Goal: Task Accomplishment & Management: Use online tool/utility

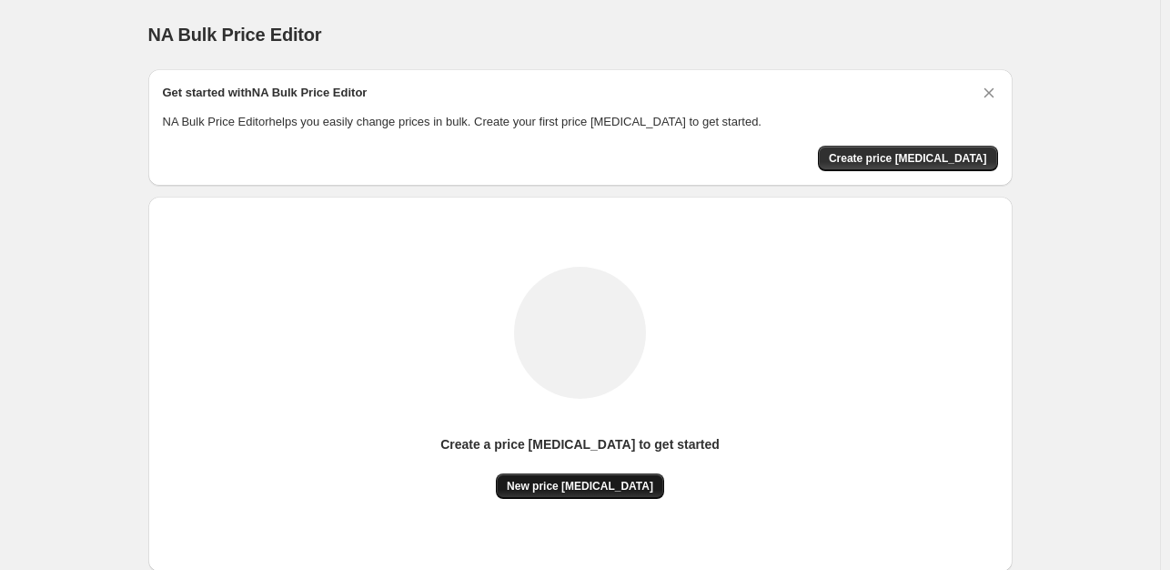
click at [596, 485] on span "New price change job" at bounding box center [580, 486] width 147 height 15
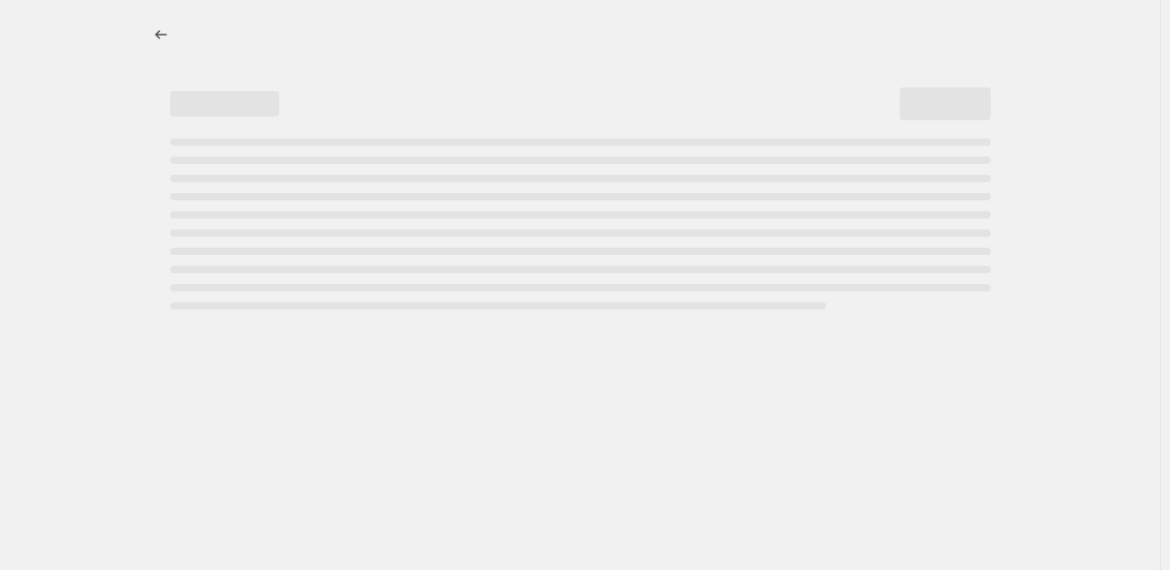
select select "percentage"
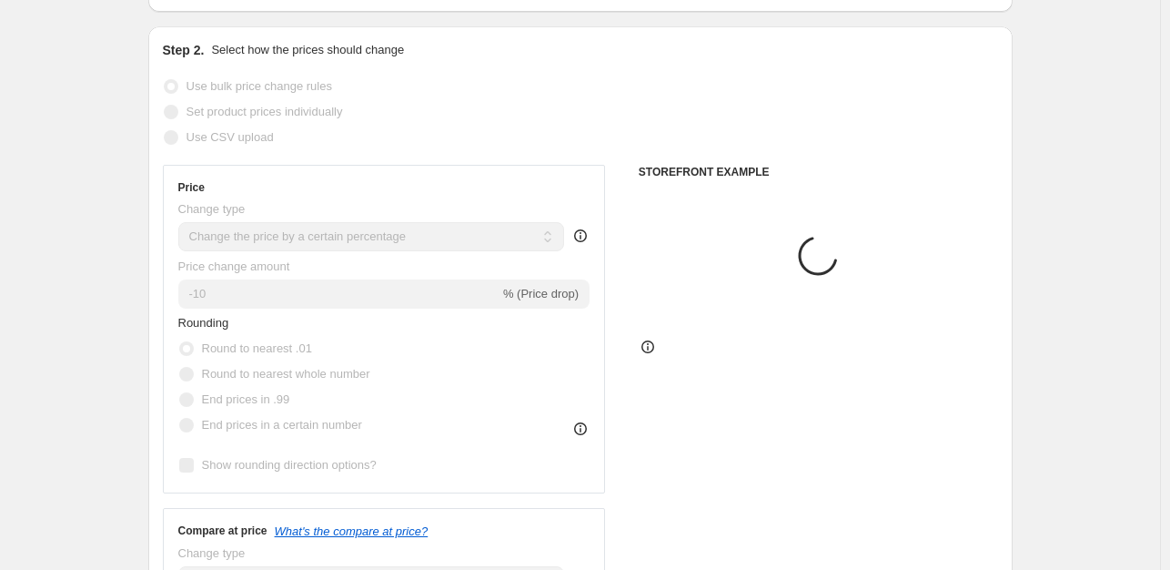
scroll to position [182, 0]
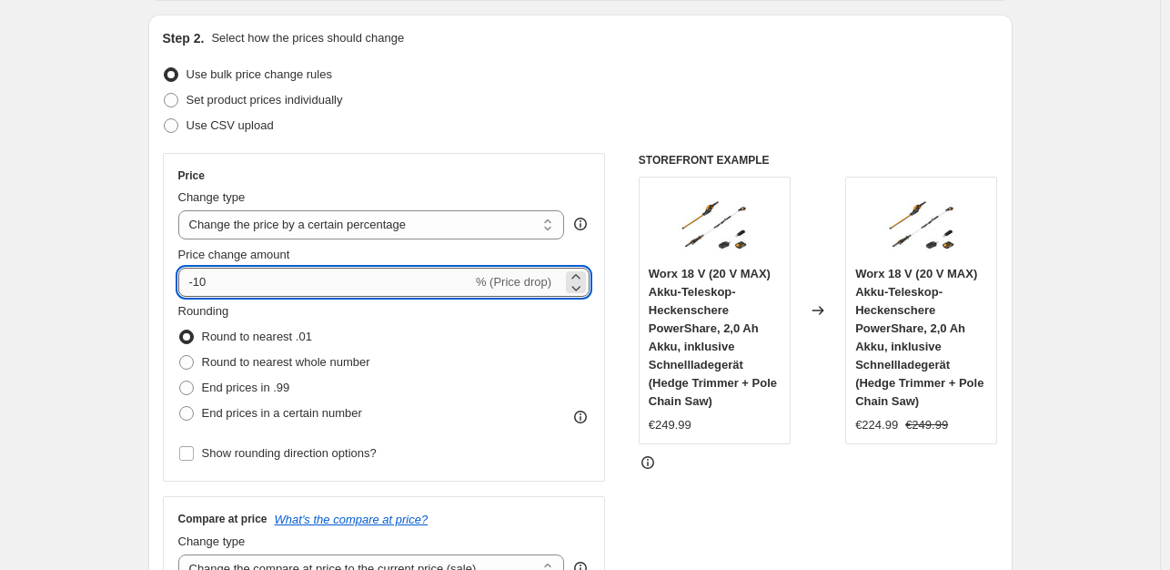
click at [244, 281] on input "-10" at bounding box center [325, 282] width 294 height 29
type input "-1"
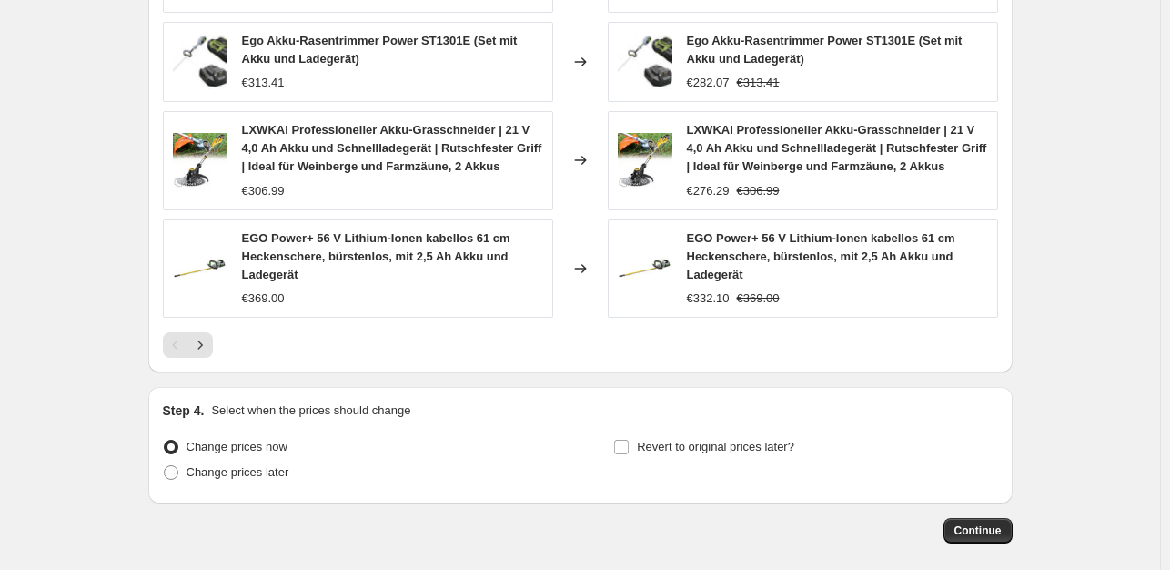
scroll to position [1332, 0]
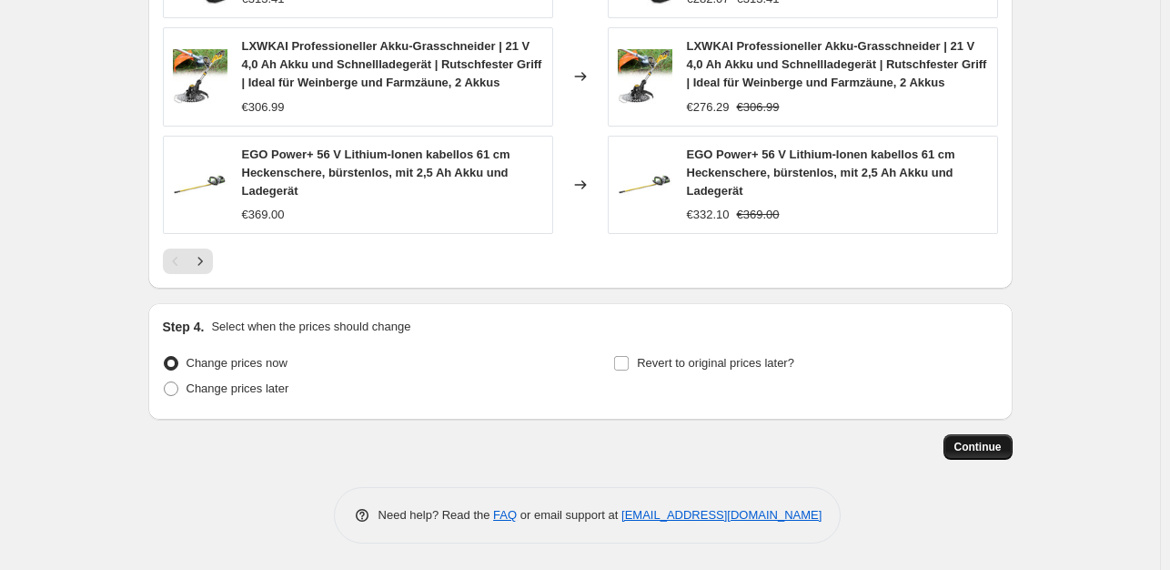
type input "-35"
click at [984, 444] on span "Continue" at bounding box center [978, 447] width 47 height 15
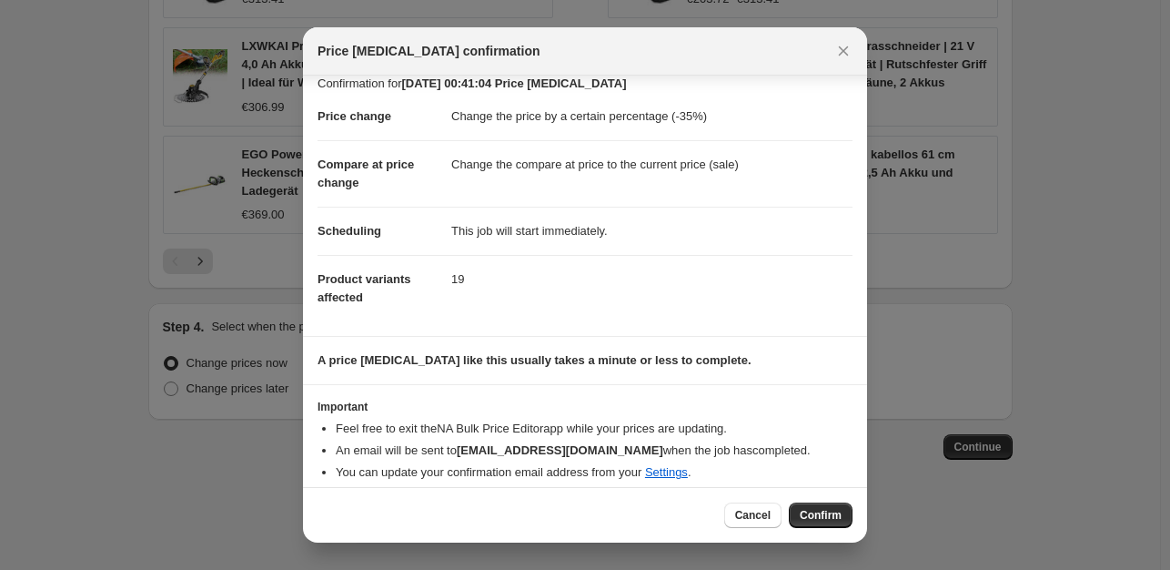
scroll to position [27, 0]
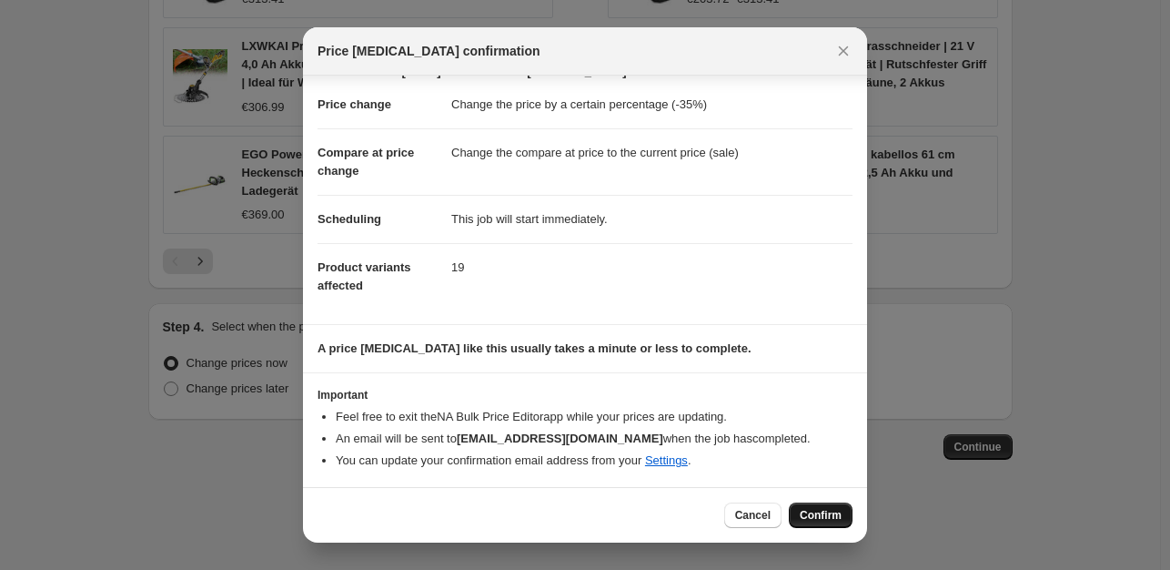
click at [823, 511] on span "Confirm" at bounding box center [821, 515] width 42 height 15
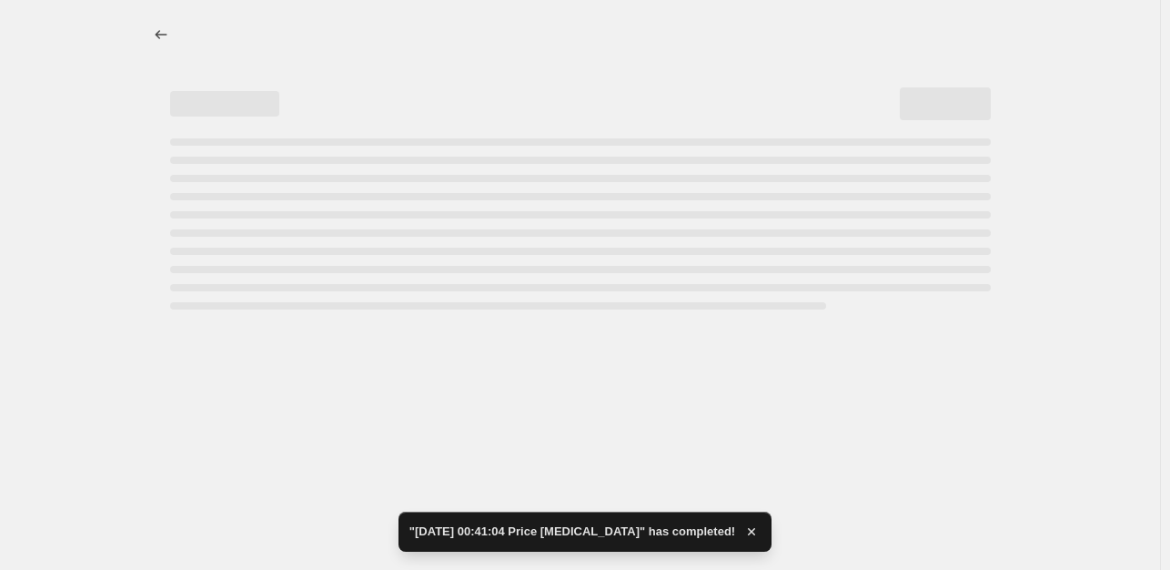
select select "percentage"
